Goal: Information Seeking & Learning: Learn about a topic

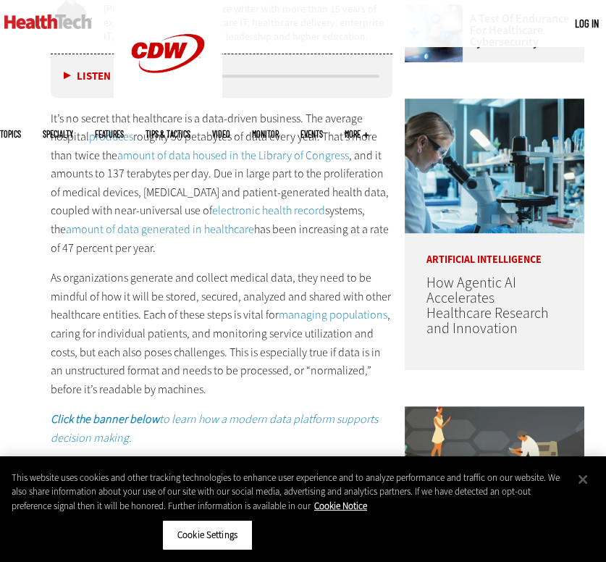
click at [153, 198] on p "It’s no secret that healthcare is a data-driven business. The average hospital …" at bounding box center [222, 183] width 342 height 148
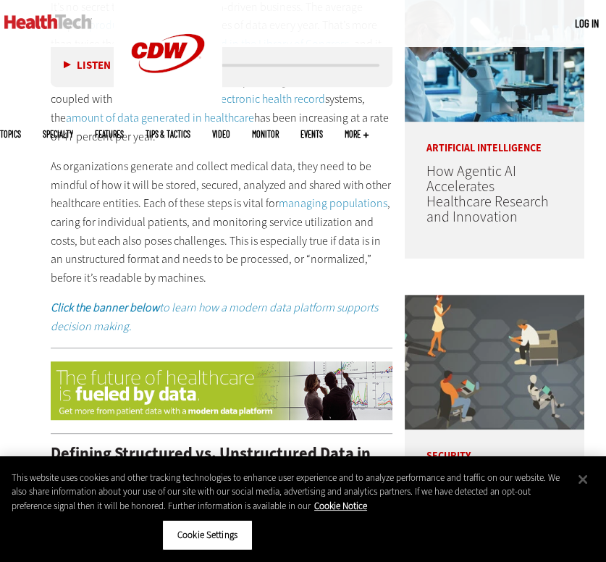
scroll to position [740, 0]
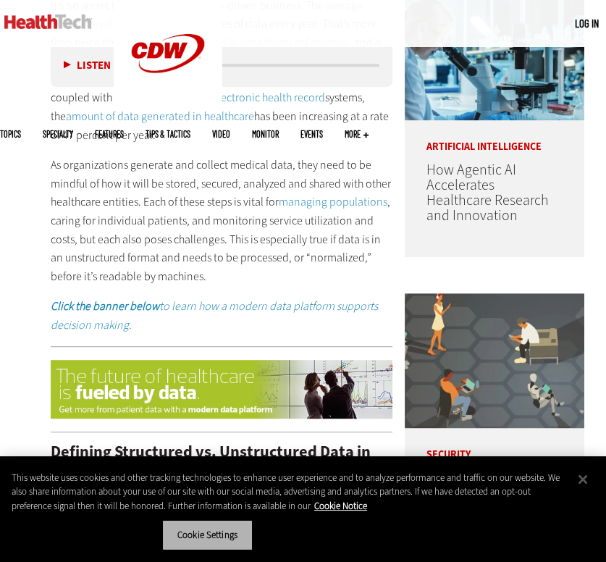
click at [226, 538] on button "Cookie Settings" at bounding box center [207, 535] width 90 height 30
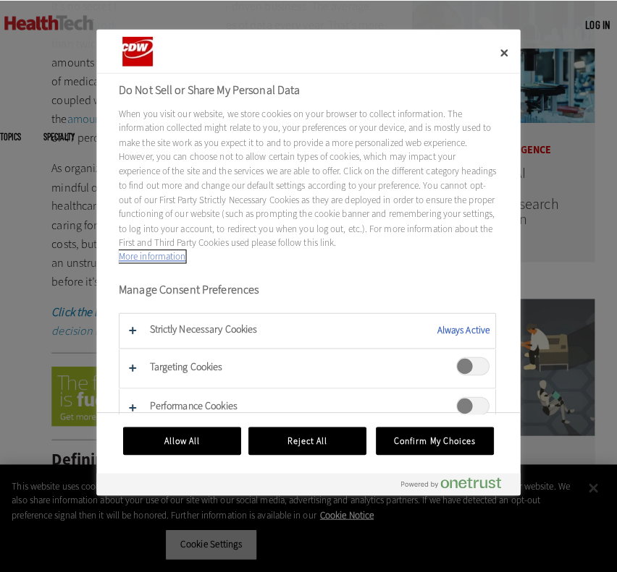
scroll to position [743, 0]
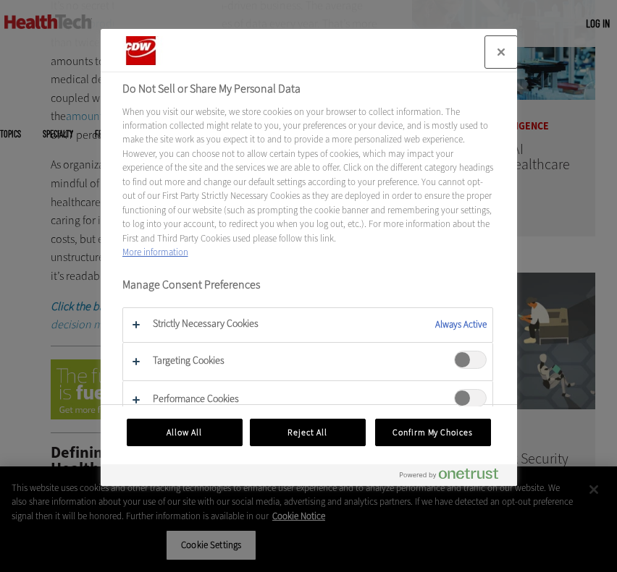
click at [504, 52] on button "Close" at bounding box center [501, 52] width 32 height 32
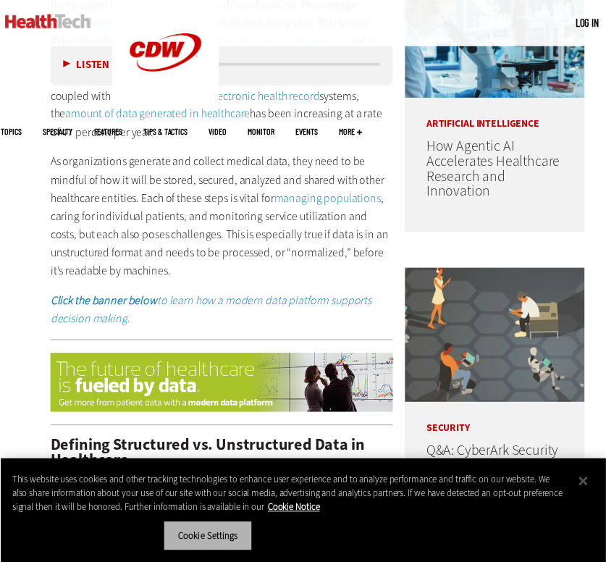
scroll to position [740, 0]
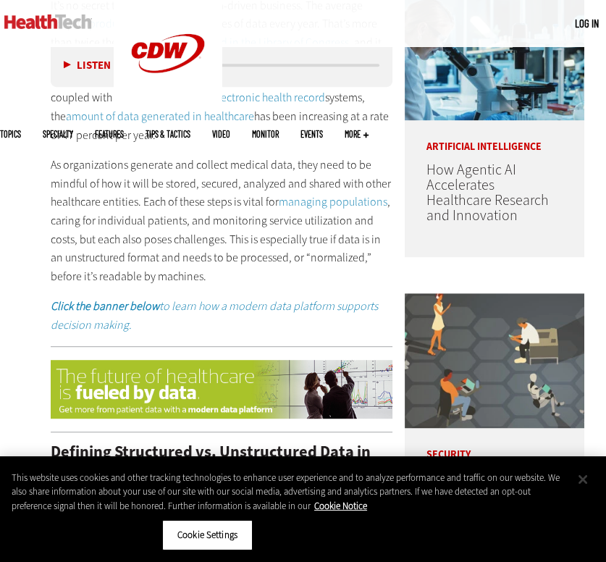
click at [578, 475] on button "Close" at bounding box center [583, 479] width 32 height 32
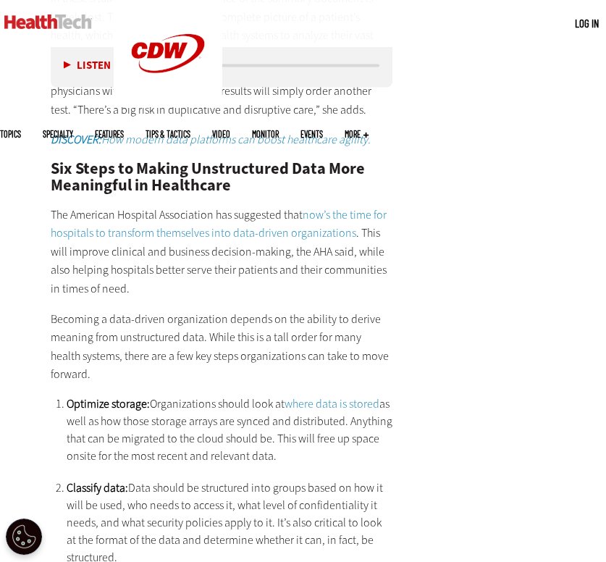
scroll to position [2550, 0]
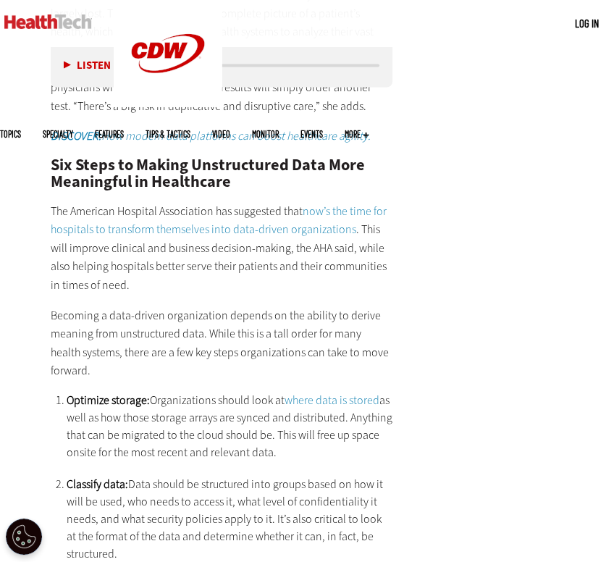
click at [290, 271] on p "The American Hospital Association has suggested that now’s the time for hospita…" at bounding box center [222, 247] width 342 height 93
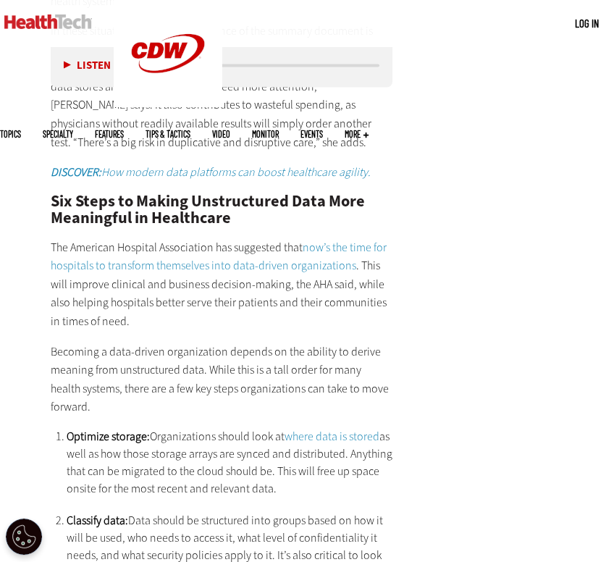
scroll to position [2512, 0]
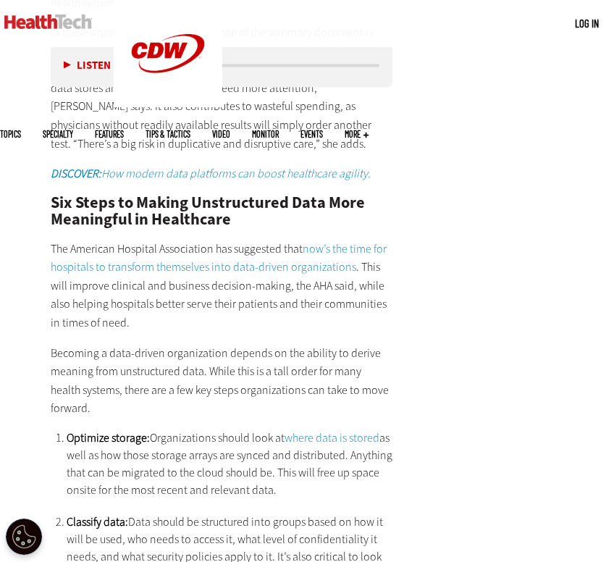
click at [284, 239] on p "The American Hospital Association has suggested that now’s the time for hospita…" at bounding box center [222, 285] width 342 height 93
click at [253, 301] on p "The American Hospital Association has suggested that now’s the time for hospita…" at bounding box center [222, 285] width 342 height 93
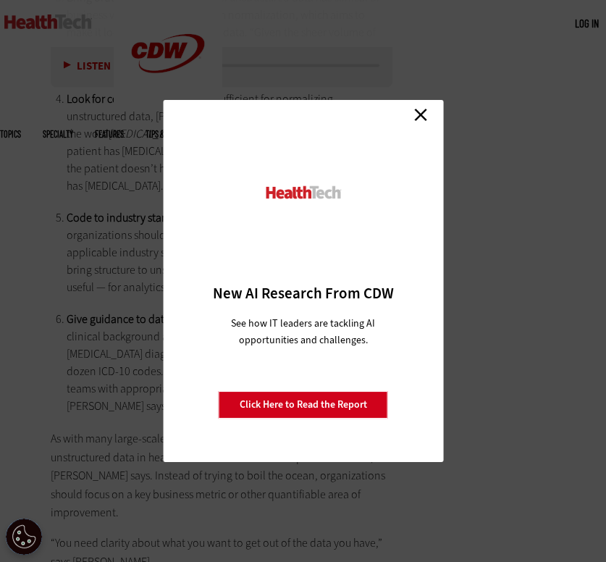
scroll to position [3146, 0]
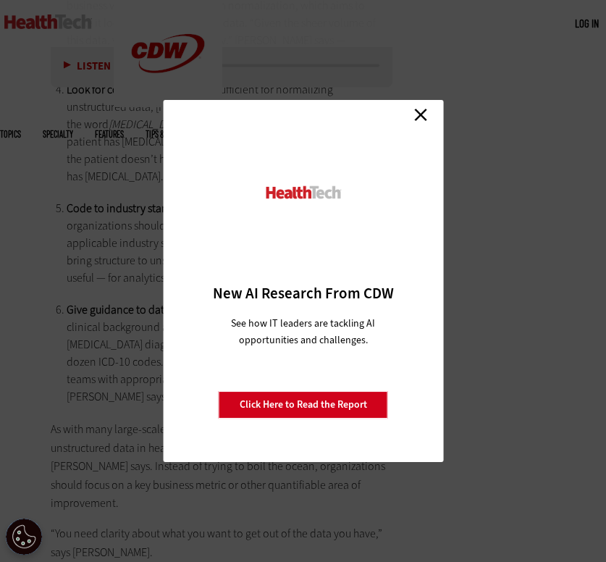
click at [416, 114] on link "Close" at bounding box center [421, 114] width 22 height 22
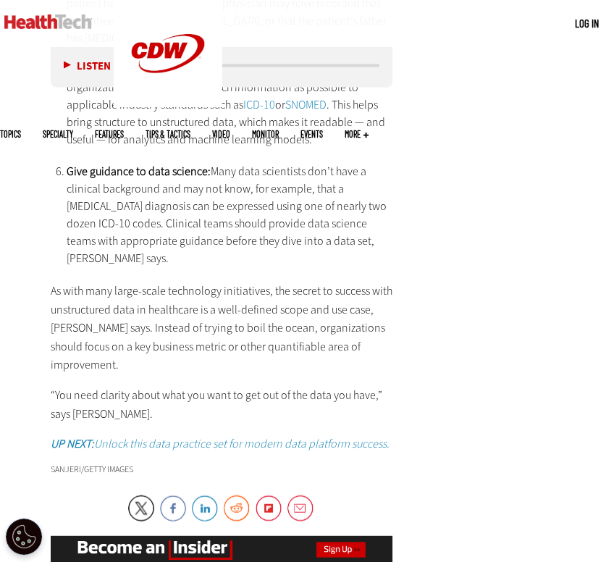
scroll to position [3275, 0]
